Goal: Information Seeking & Learning: Learn about a topic

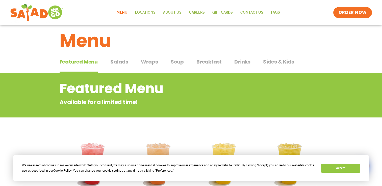
scroll to position [8, 0]
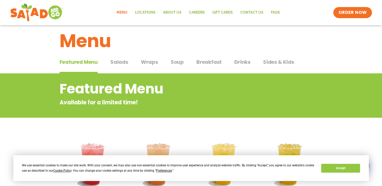
click at [148, 62] on span "Wraps" at bounding box center [149, 62] width 17 height 8
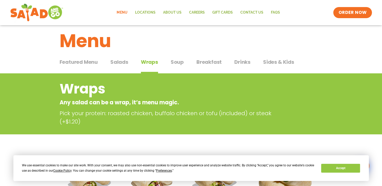
click at [211, 61] on span "Breakfast" at bounding box center [208, 62] width 25 height 8
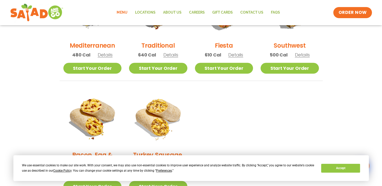
scroll to position [182, 0]
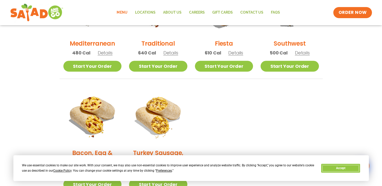
click at [331, 170] on button "Accept" at bounding box center [340, 168] width 39 height 9
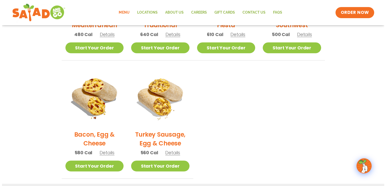
scroll to position [205, 0]
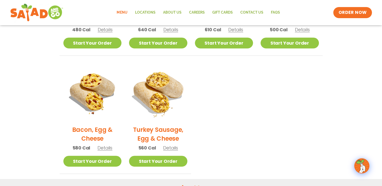
click at [159, 110] on img at bounding box center [158, 92] width 68 height 68
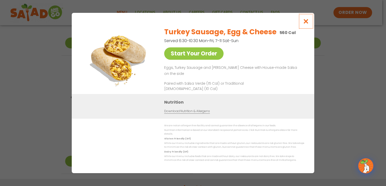
click at [307, 24] on icon "Close modal" at bounding box center [306, 21] width 6 height 5
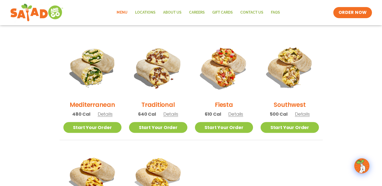
scroll to position [122, 0]
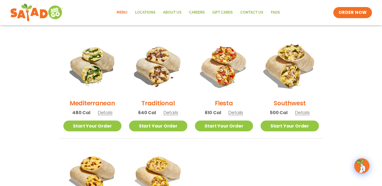
click at [286, 66] on img at bounding box center [289, 66] width 68 height 68
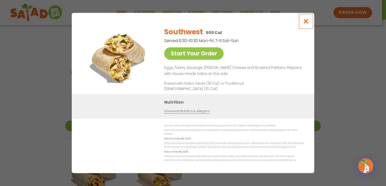
click at [307, 26] on button "Close modal" at bounding box center [306, 21] width 16 height 17
